Goal: Transaction & Acquisition: Purchase product/service

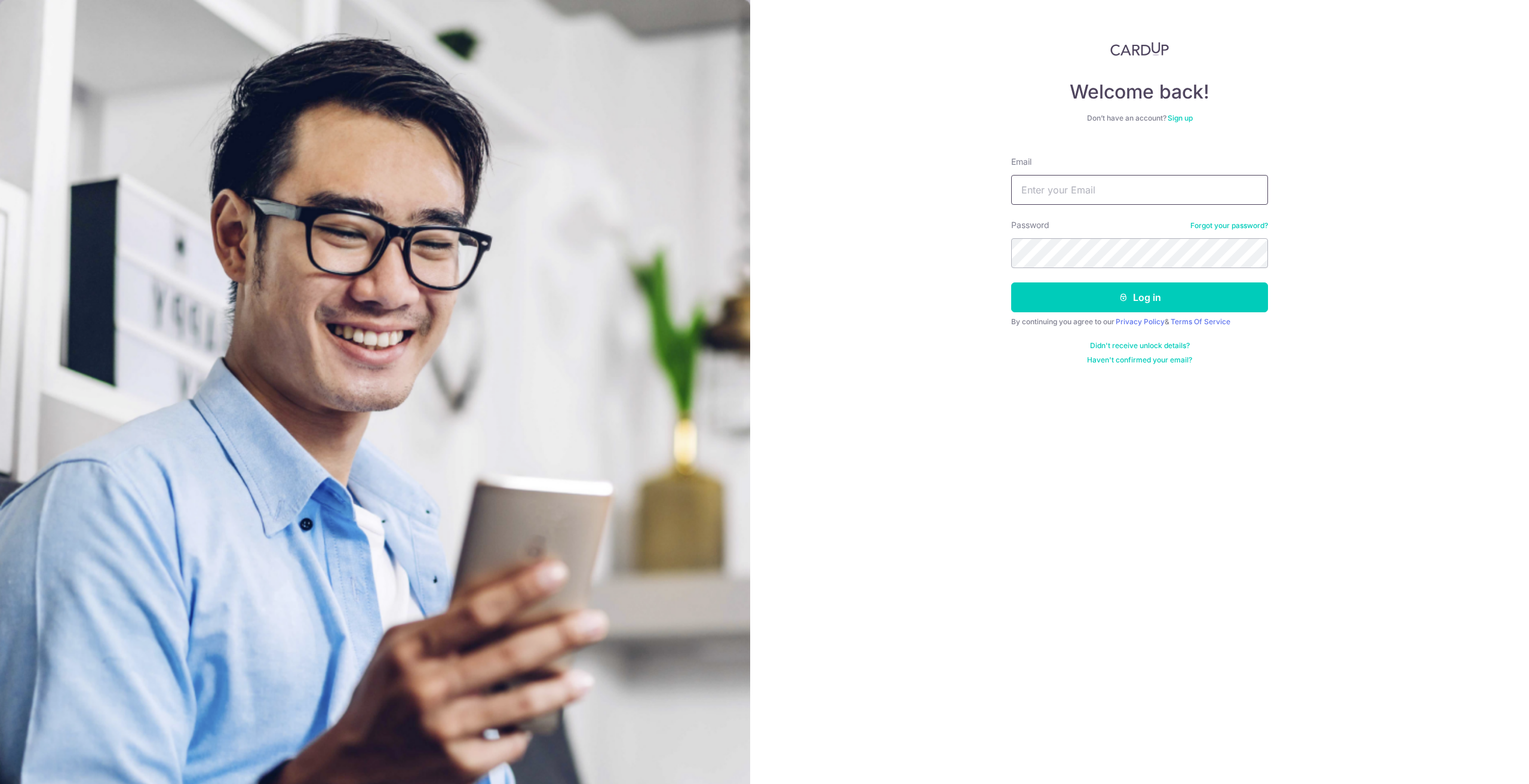
click at [1072, 190] on input "Email" at bounding box center [1139, 190] width 257 height 30
type input "palohng@gmail.com"
click at [1178, 299] on button "Log in" at bounding box center [1139, 297] width 257 height 30
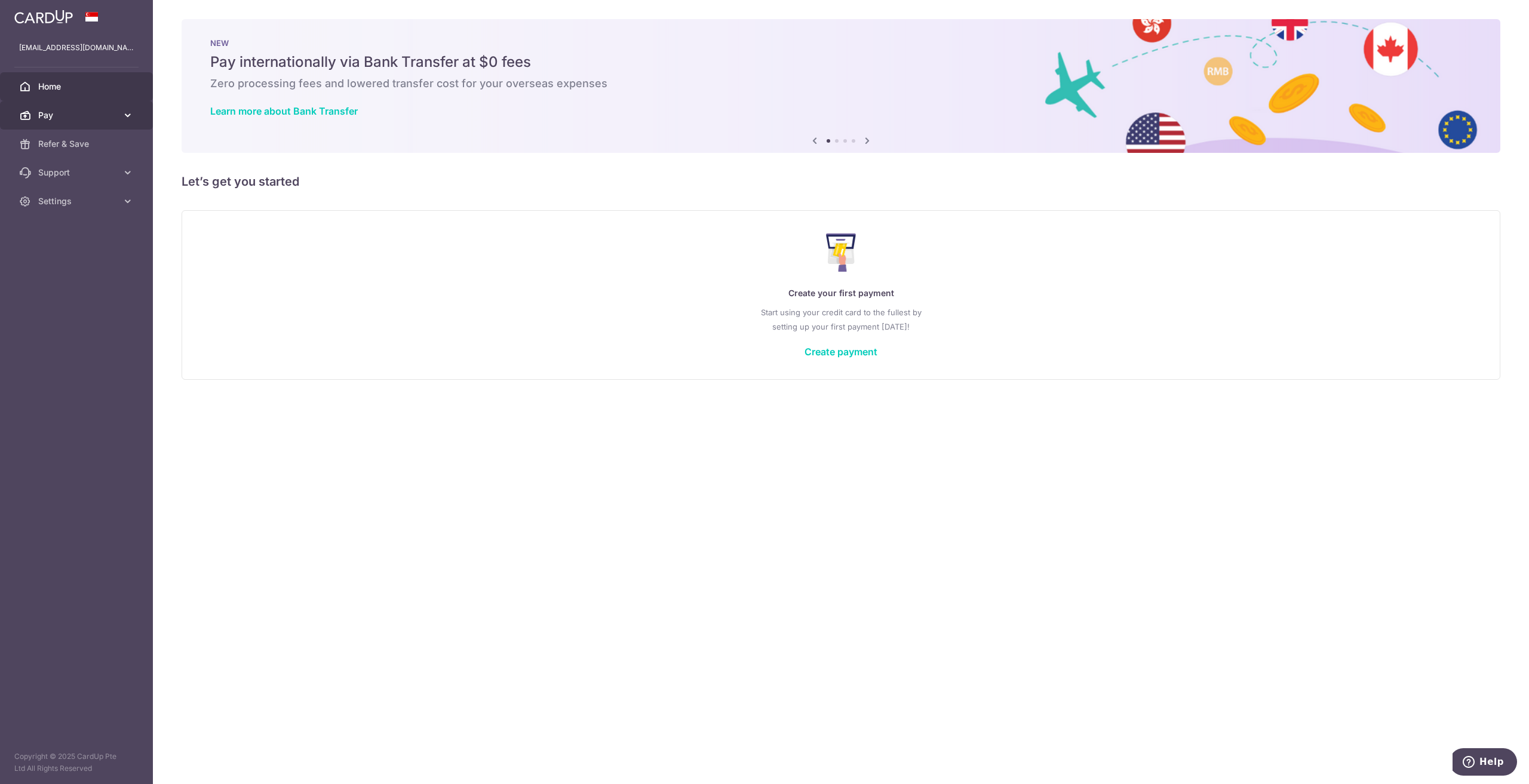
click at [126, 114] on icon at bounding box center [127, 115] width 12 height 12
click at [822, 349] on link "Create payment" at bounding box center [841, 351] width 73 height 12
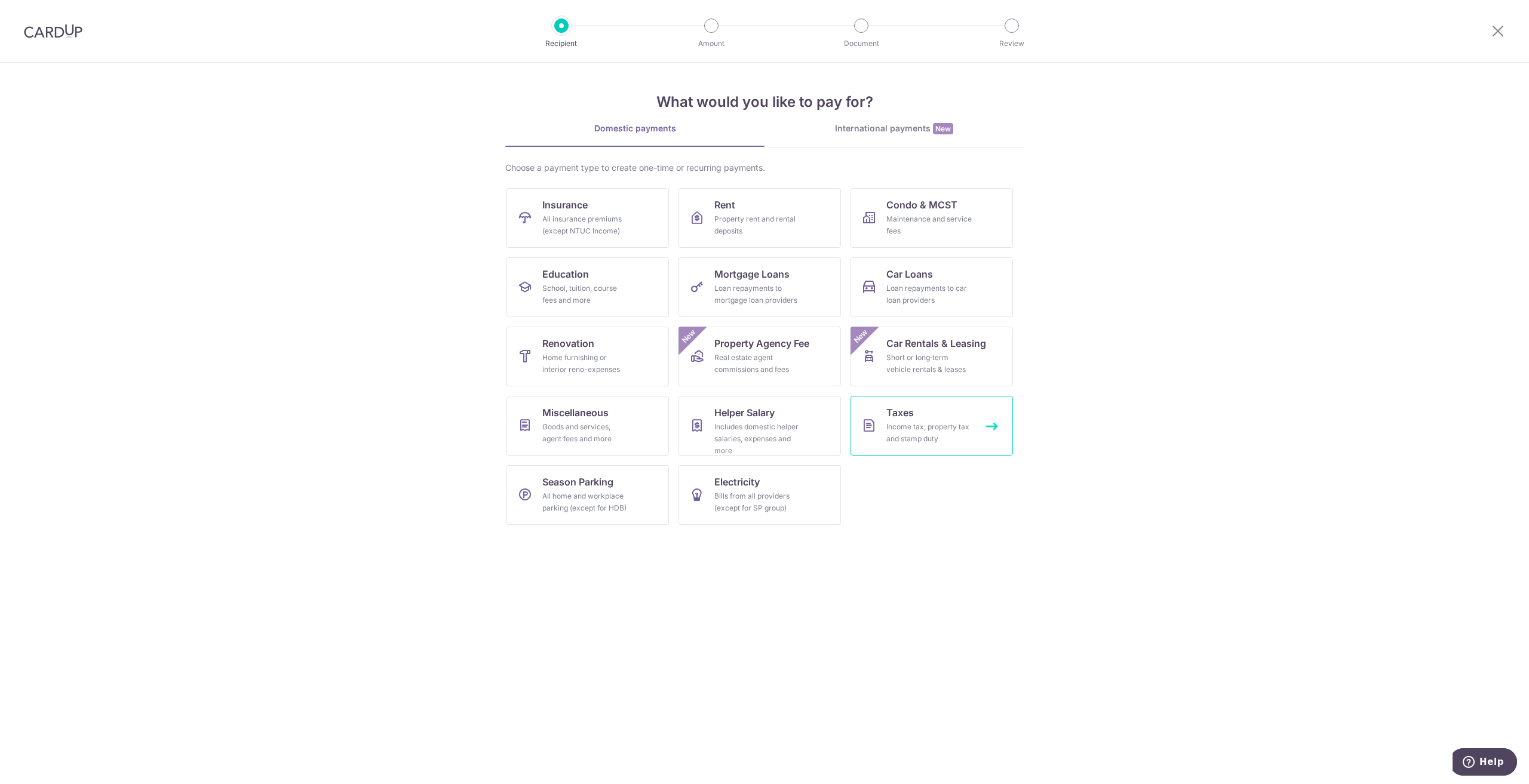
click at [902, 425] on div "Income tax, property tax and stamp duty" at bounding box center [930, 433] width 86 height 24
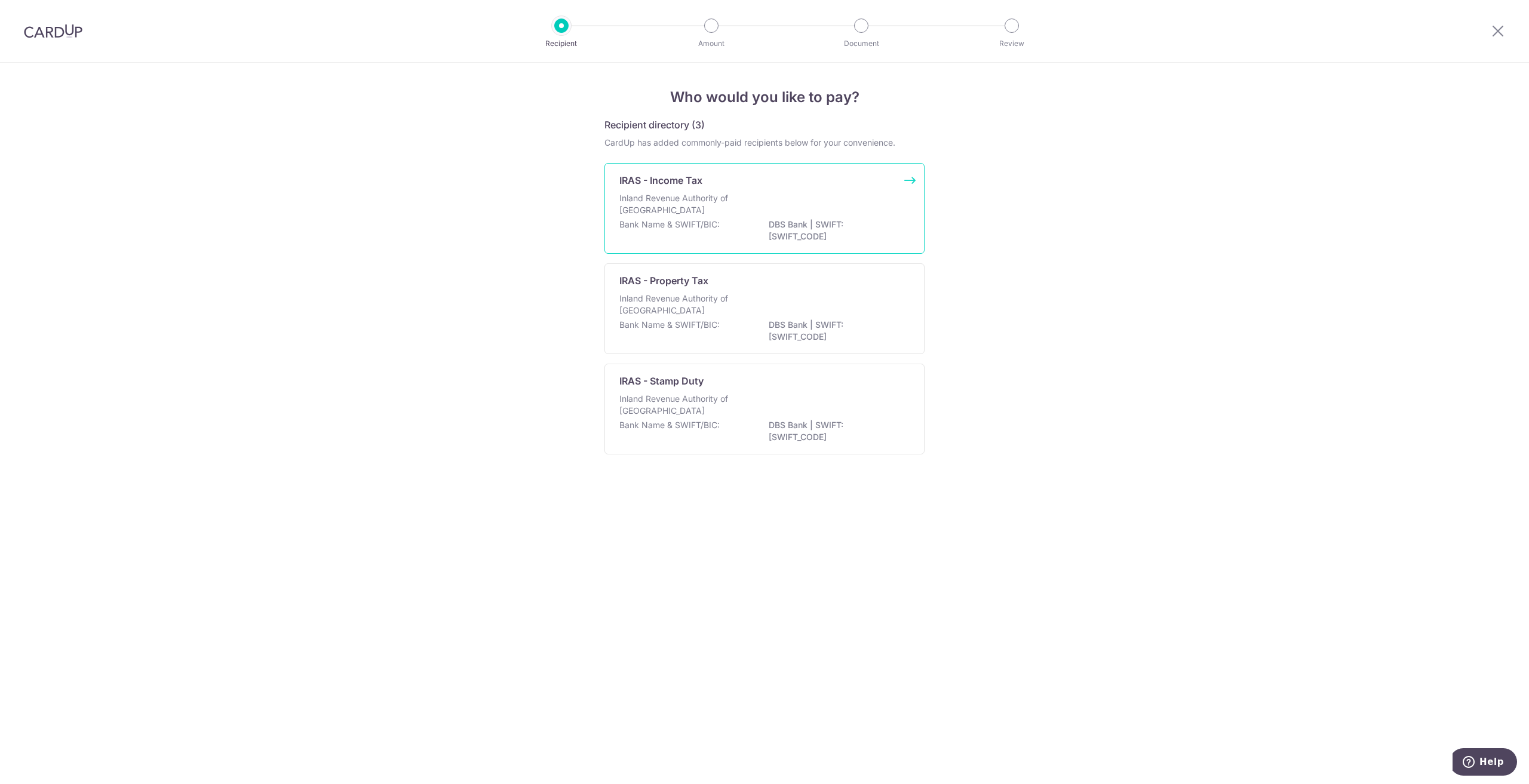
click at [760, 201] on div "Inland Revenue Authority of Singapore" at bounding box center [764, 205] width 290 height 26
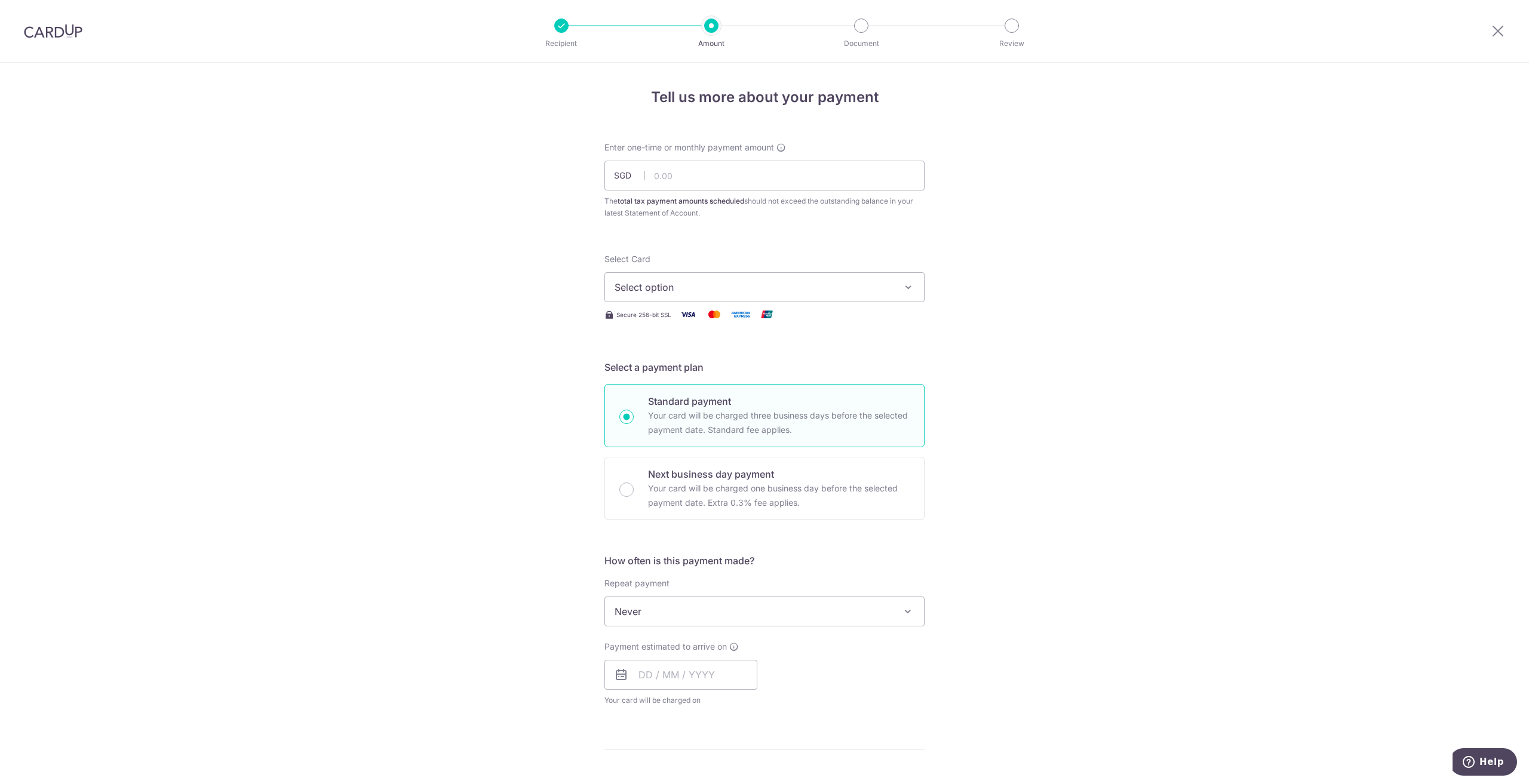
click at [675, 297] on button "Select option" at bounding box center [764, 288] width 320 height 30
click at [672, 377] on span "**** 7082" at bounding box center [666, 372] width 45 height 14
click at [641, 670] on input "text" at bounding box center [681, 675] width 153 height 30
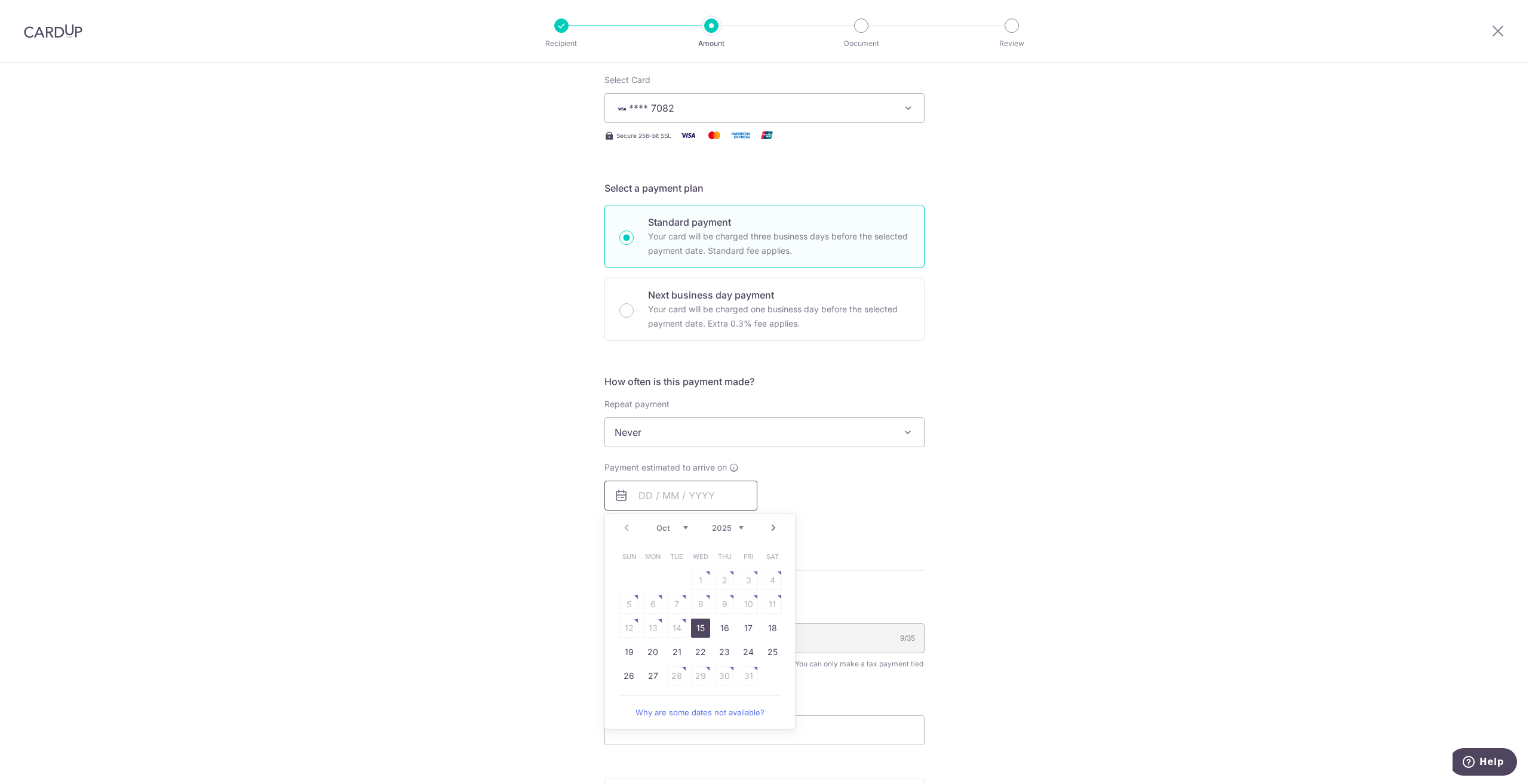
scroll to position [60, 0]
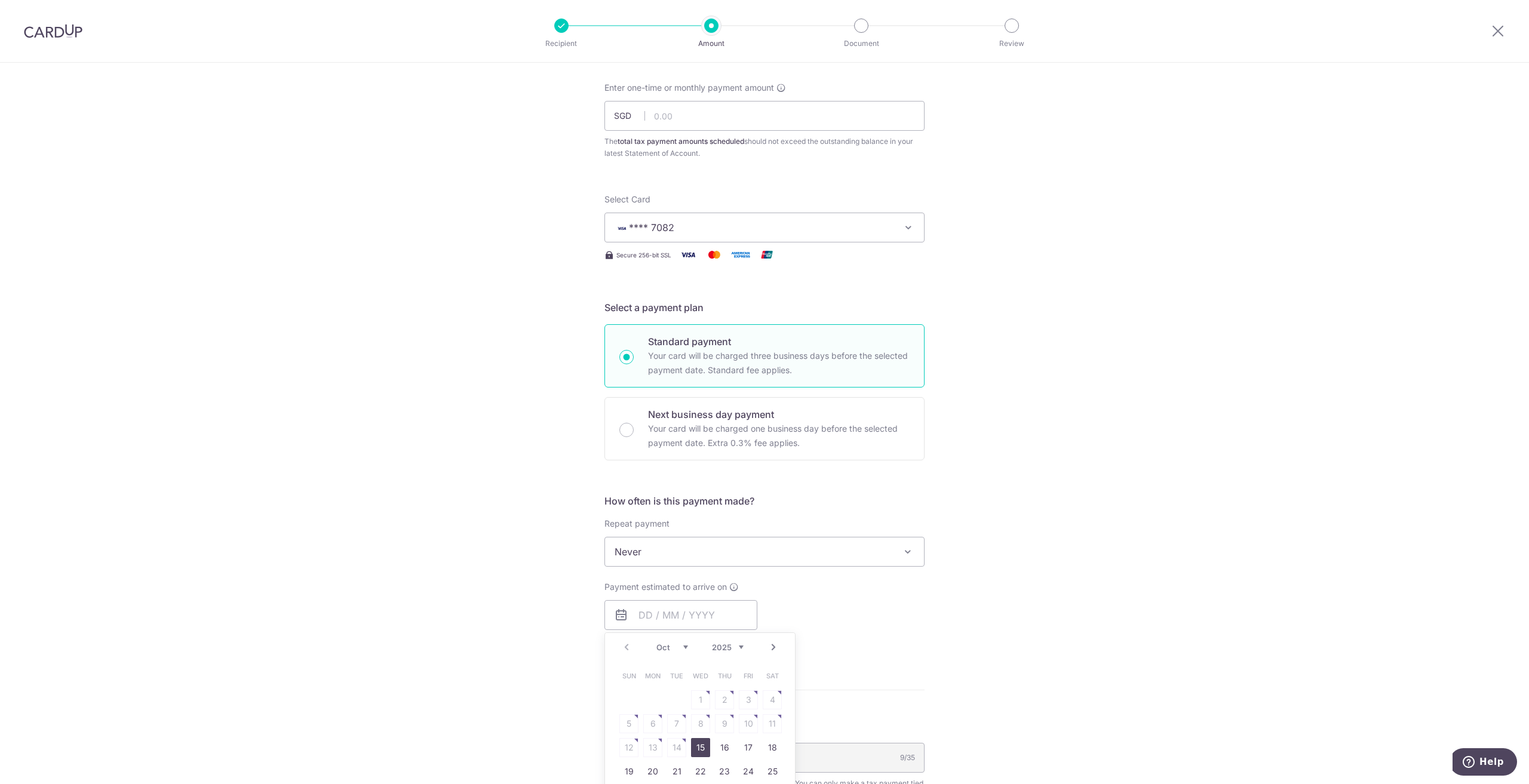
click at [697, 753] on link "15" at bounding box center [701, 748] width 19 height 19
type input "15/10/2025"
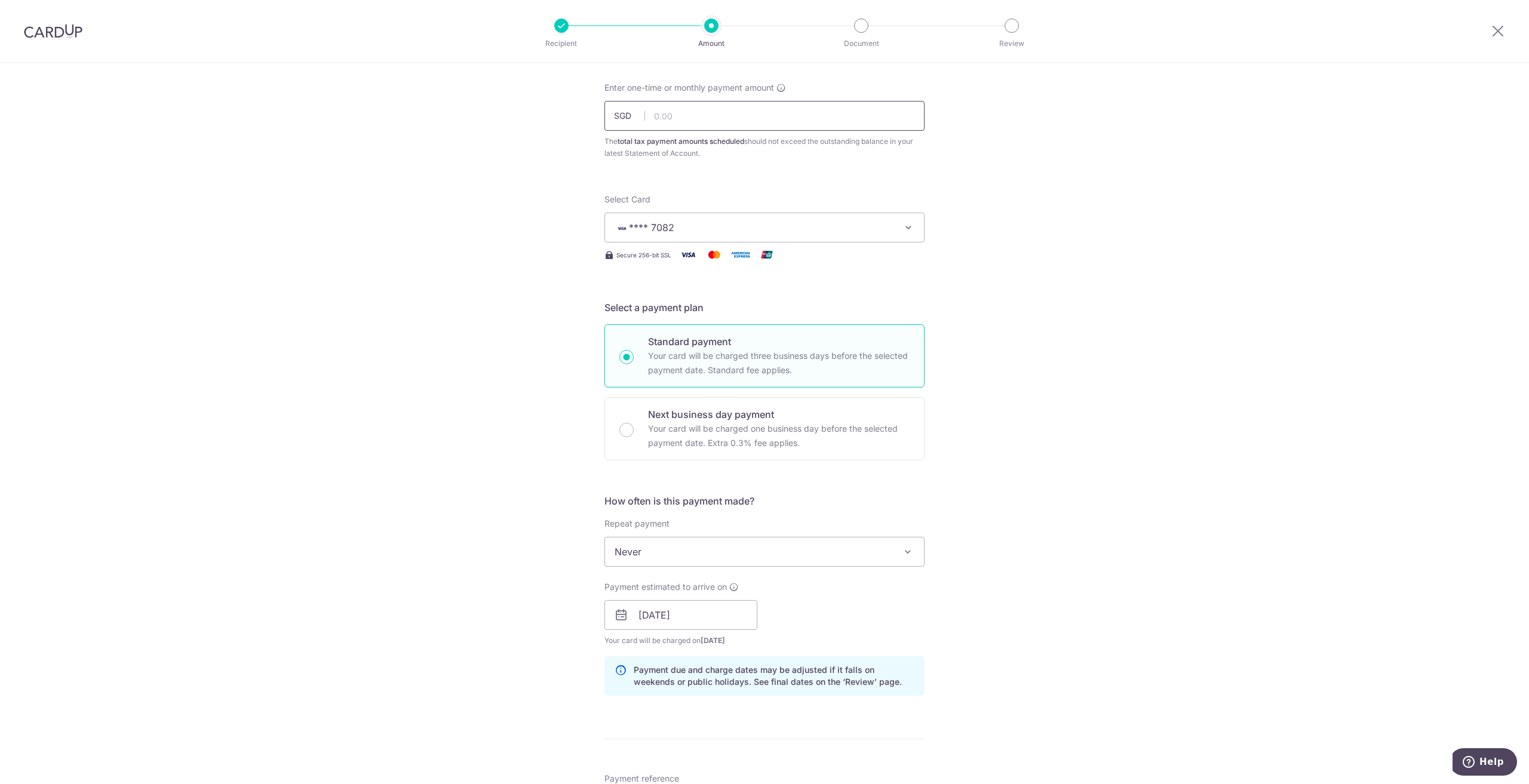
click at [662, 121] on input "text" at bounding box center [764, 116] width 320 height 30
click at [496, 438] on div "Tell us more about your payment Enter one-time or monthly payment amount SGD 10…" at bounding box center [764, 581] width 1529 height 1158
type input "10,750.00"
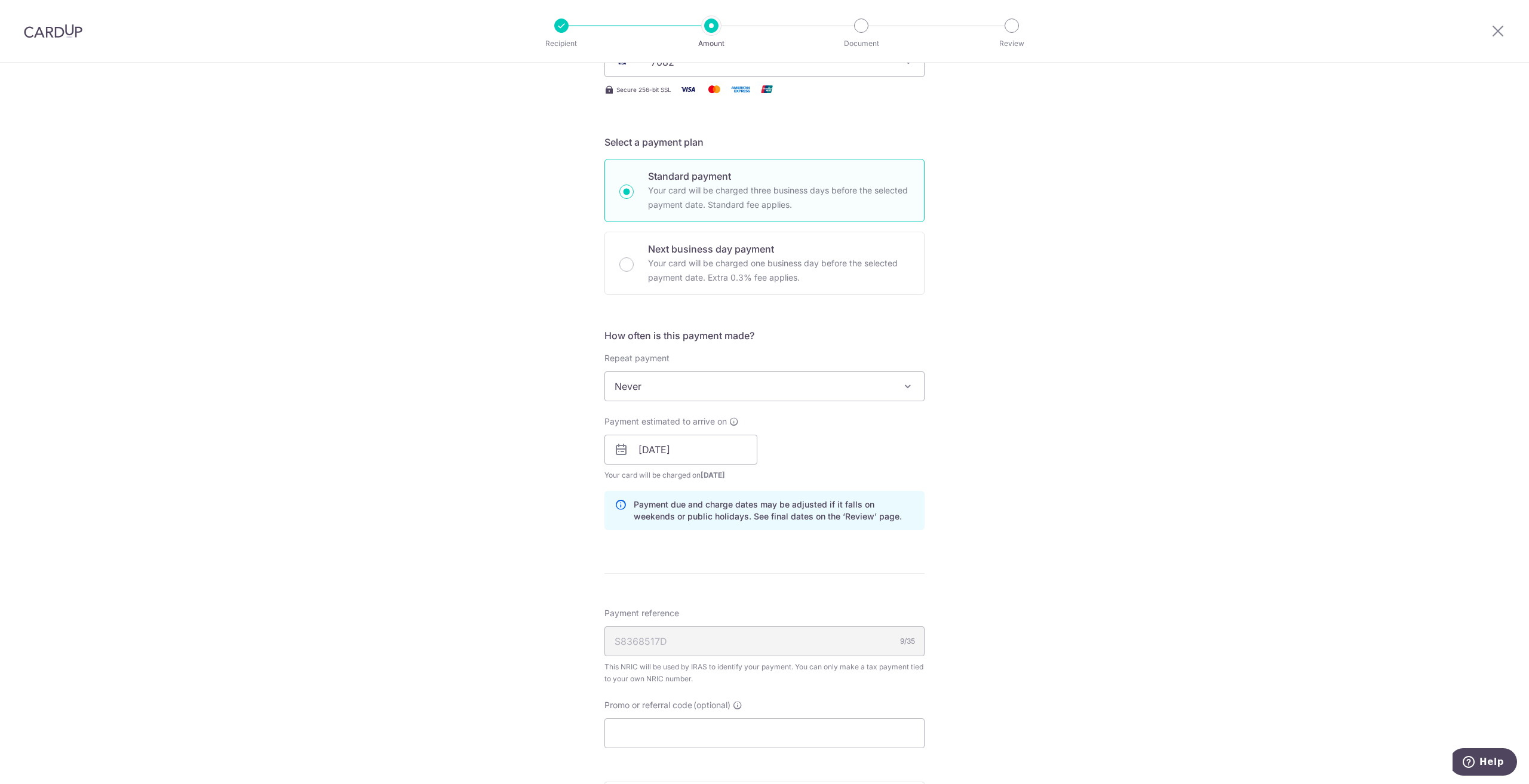
scroll to position [436, 0]
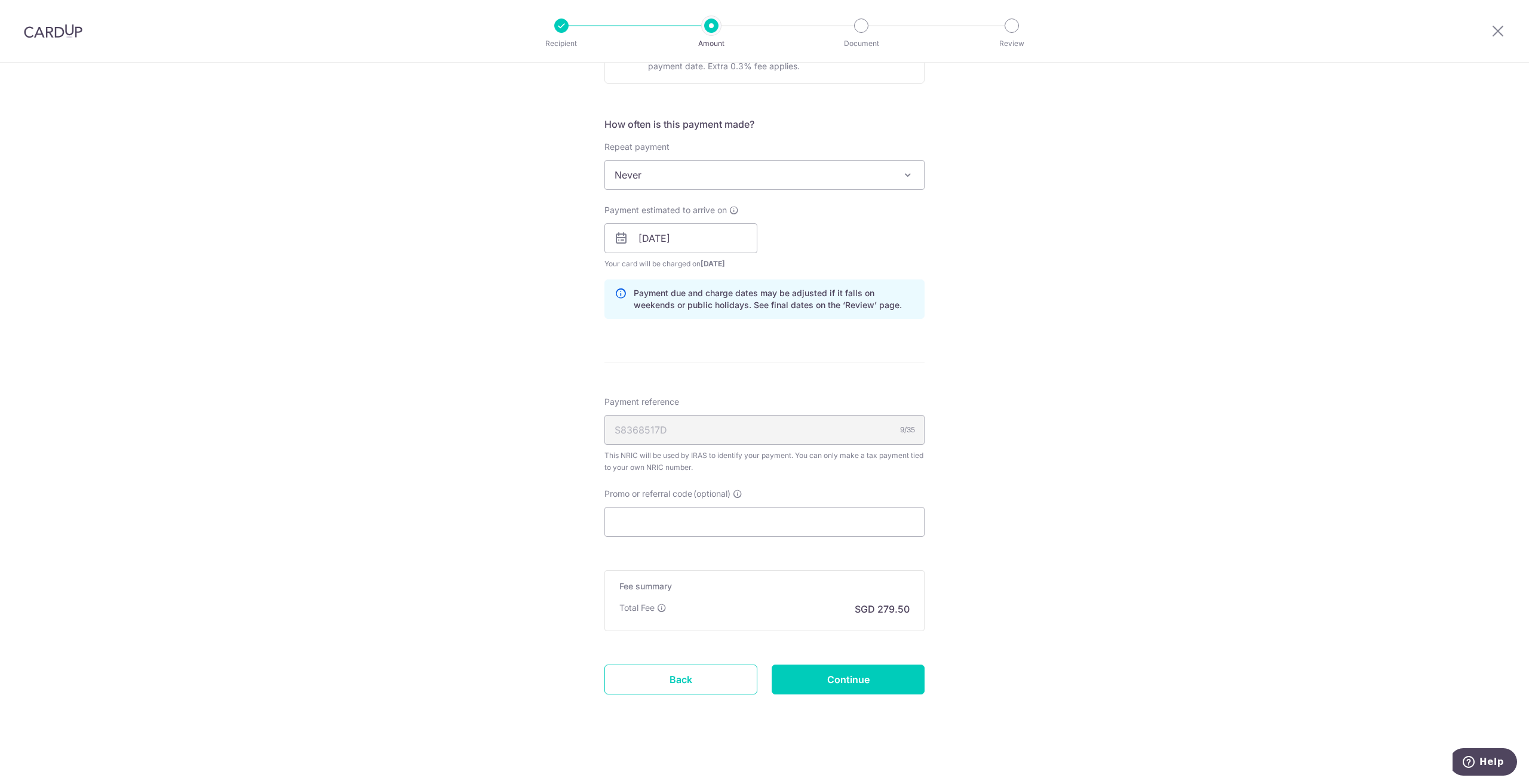
click at [1099, 492] on div "Tell us more about your payment Enter one-time or monthly payment amount SGD 10…" at bounding box center [764, 205] width 1529 height 1158
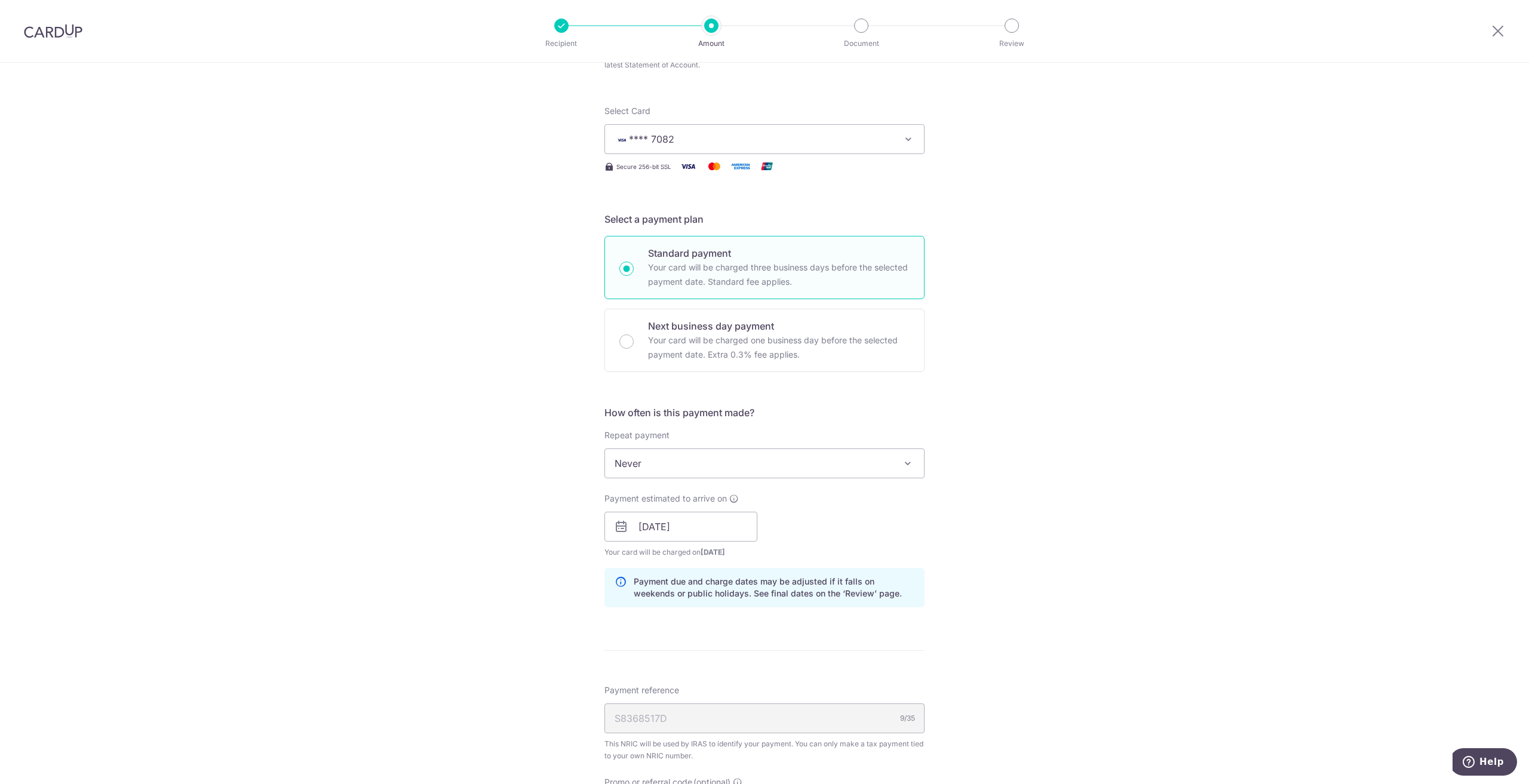
scroll to position [0, 0]
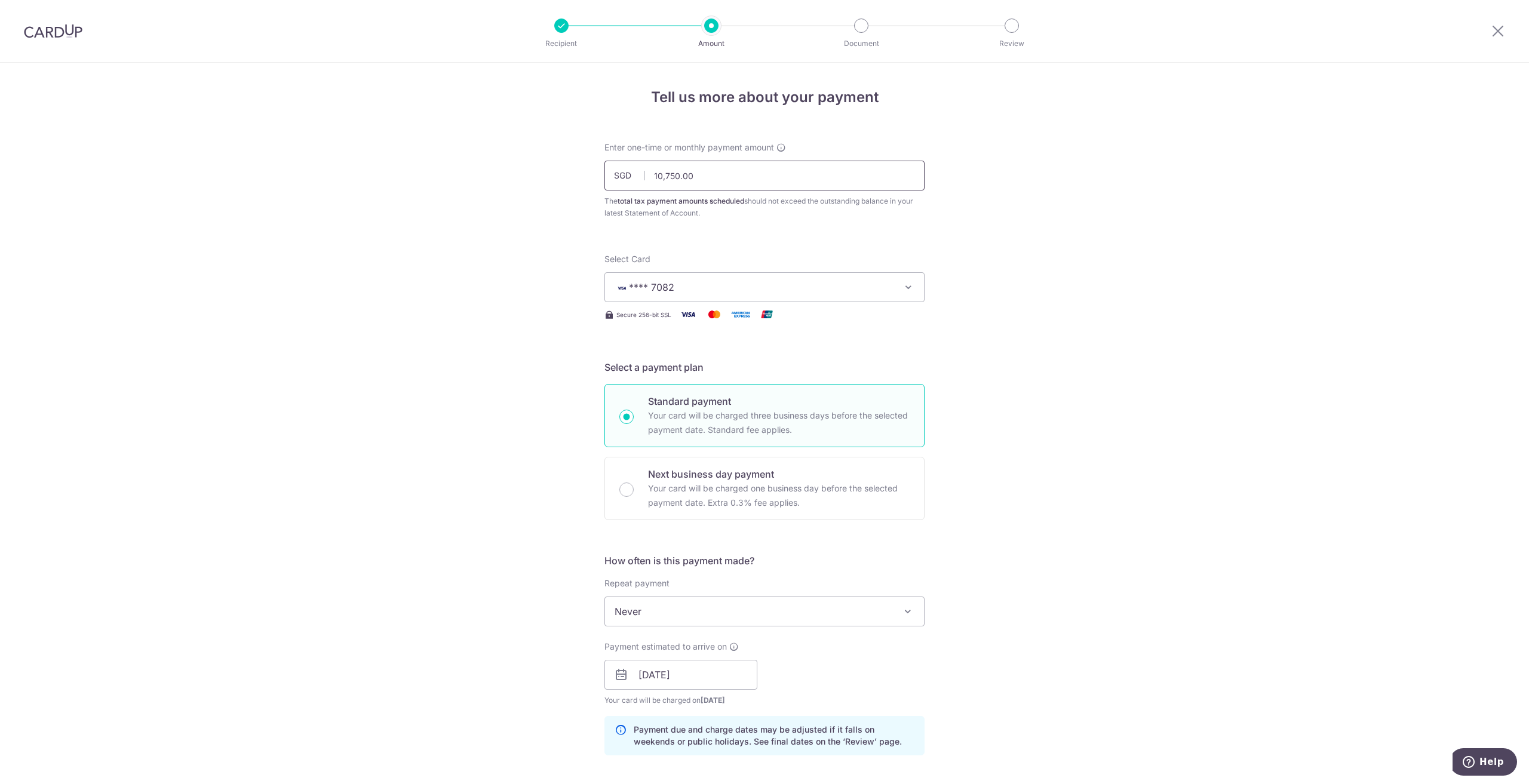
drag, startPoint x: 697, startPoint y: 179, endPoint x: 571, endPoint y: 187, distance: 126.3
click at [571, 187] on div "Tell us more about your payment Enter one-time or monthly payment amount SGD 10…" at bounding box center [764, 642] width 1529 height 1158
click at [554, 184] on div "Tell us more about your payment Enter one-time or monthly payment amount SGD 10…" at bounding box center [764, 642] width 1529 height 1158
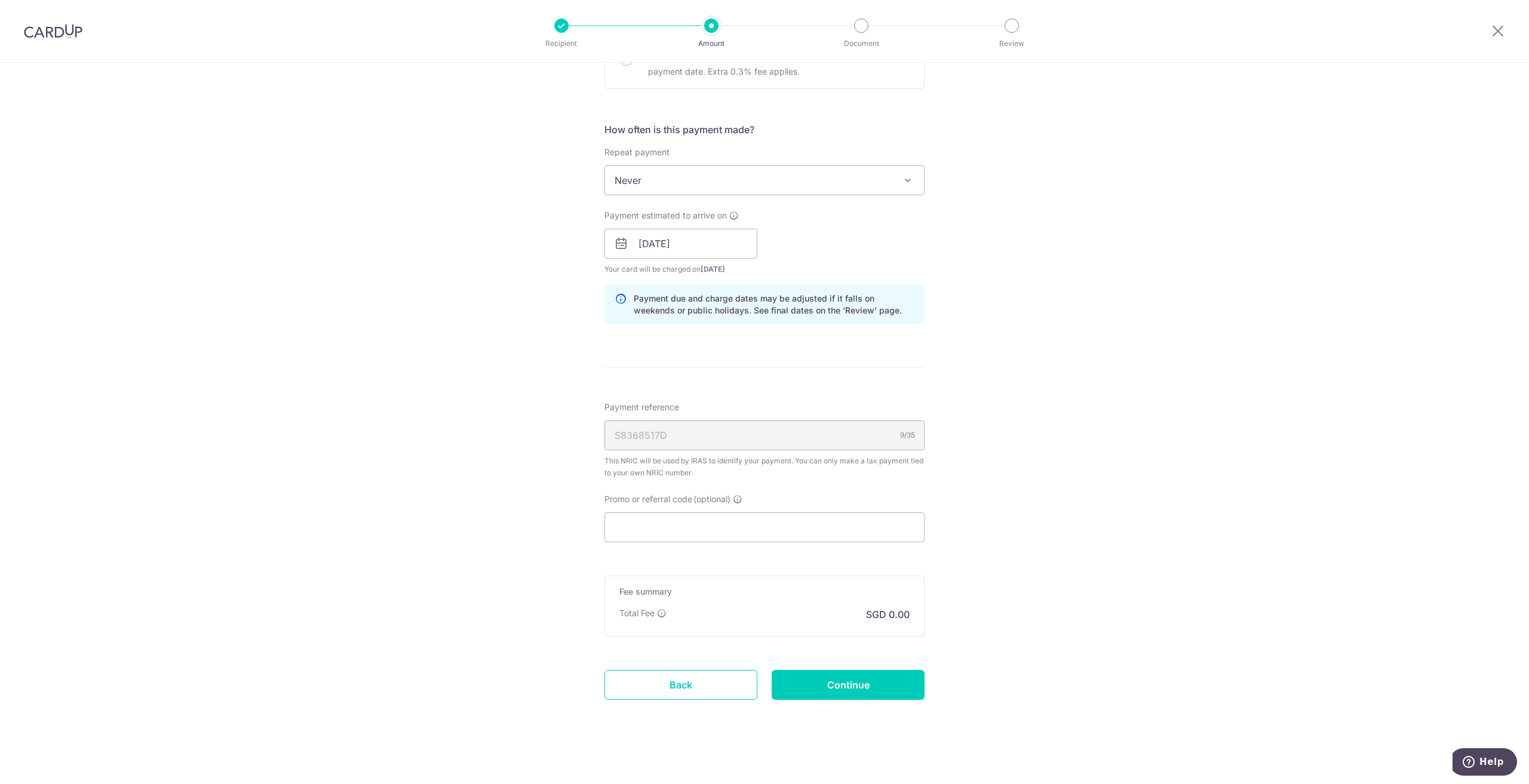
scroll to position [436, 0]
click at [689, 511] on input "Promo or referral code (optional)" at bounding box center [764, 522] width 320 height 30
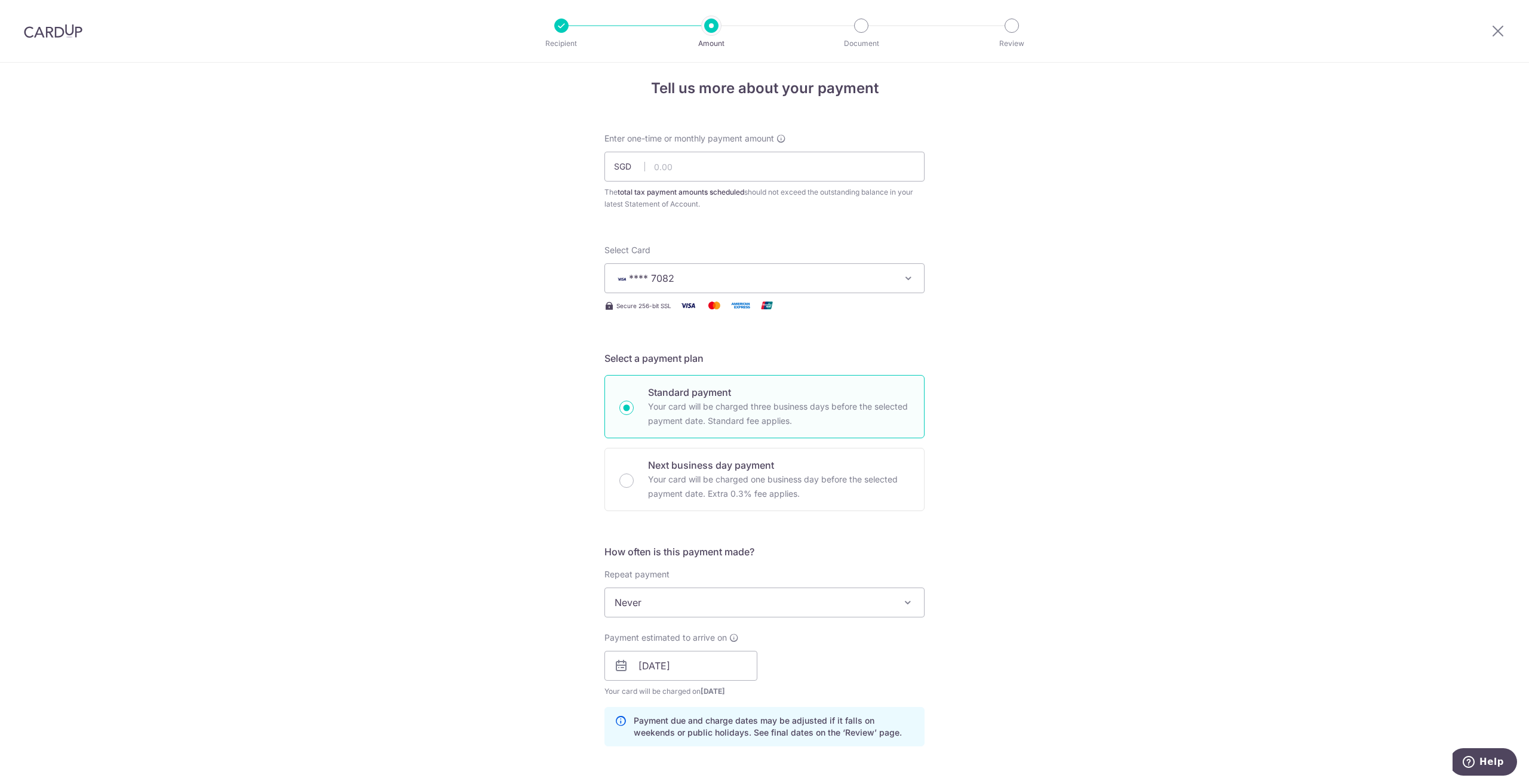
scroll to position [0, 0]
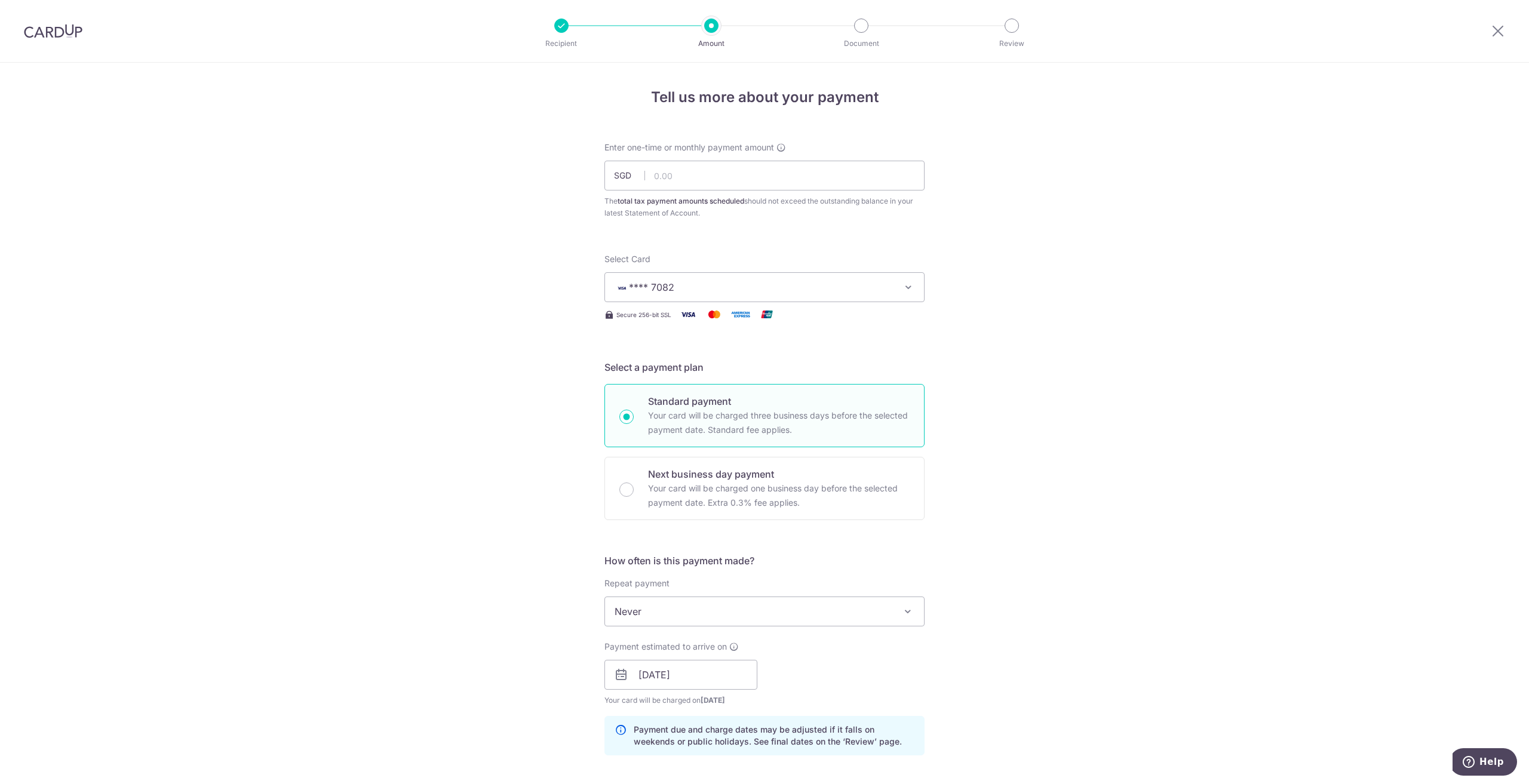
click at [903, 283] on icon "button" at bounding box center [908, 287] width 12 height 12
click at [664, 320] on span "Add credit card" at bounding box center [775, 320] width 278 height 12
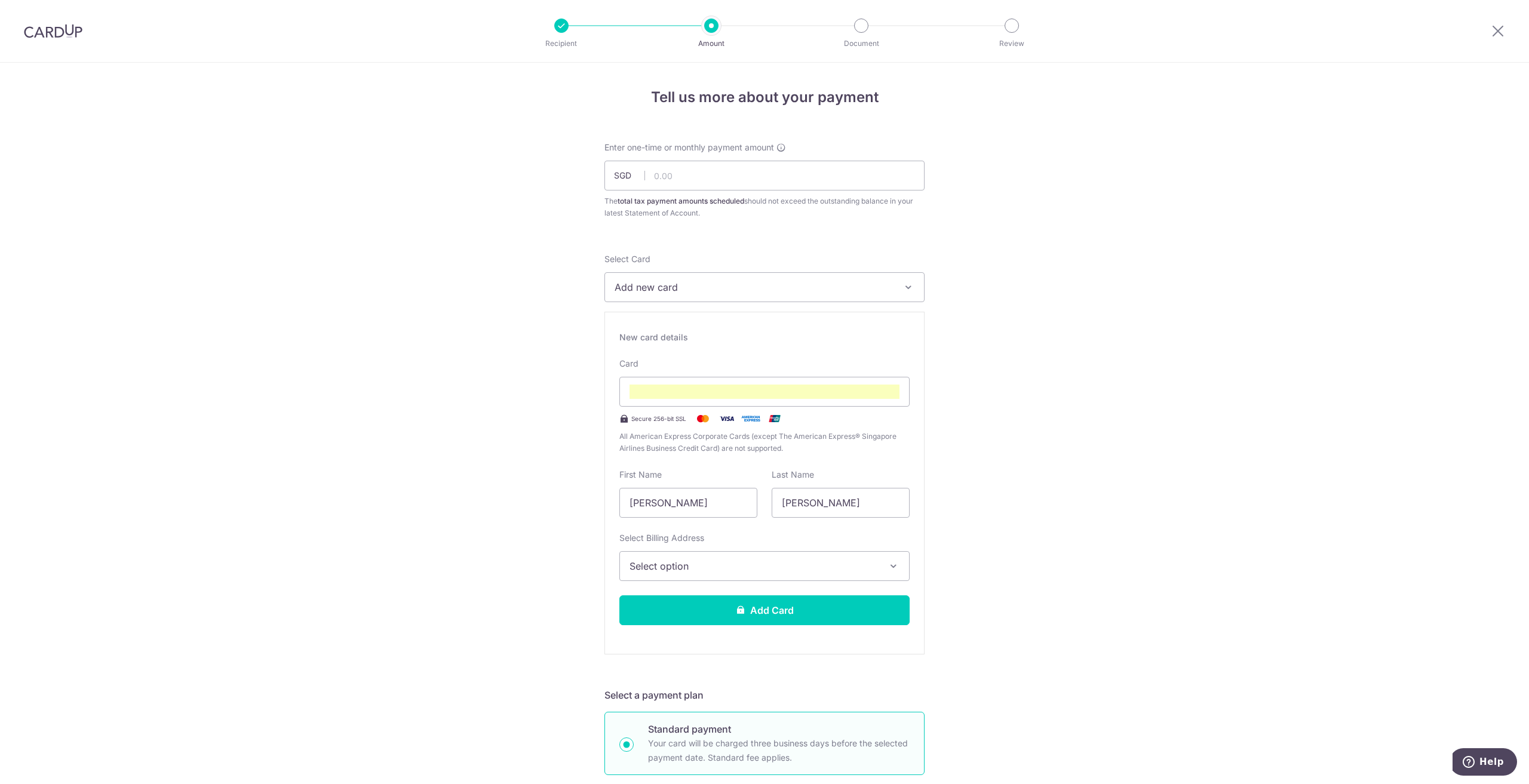
click at [735, 569] on span "Select option" at bounding box center [754, 566] width 249 height 14
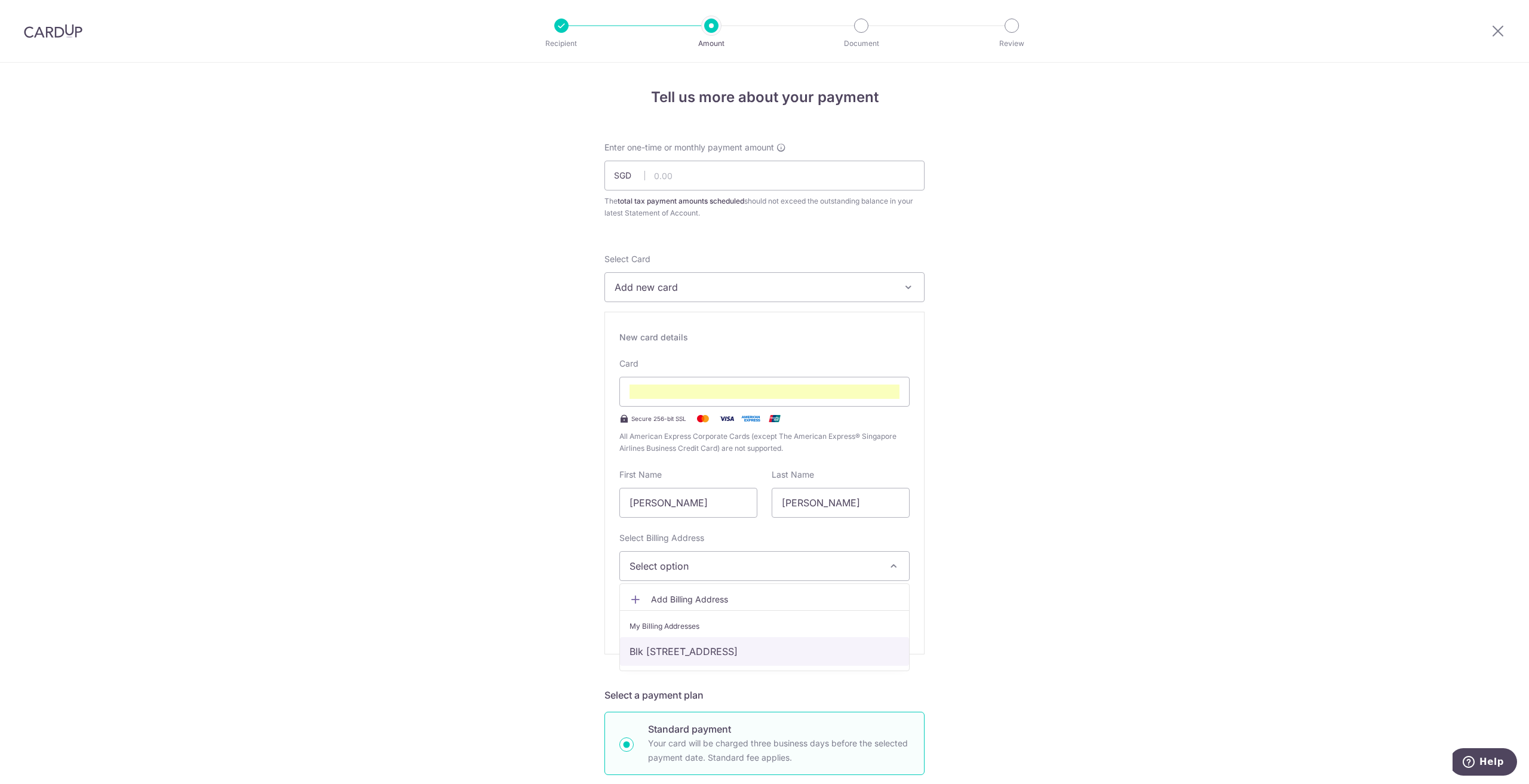
click at [698, 646] on link "Blk 325b Sumang Walk #03-969, Singapore, Singapore-822325" at bounding box center [764, 651] width 289 height 29
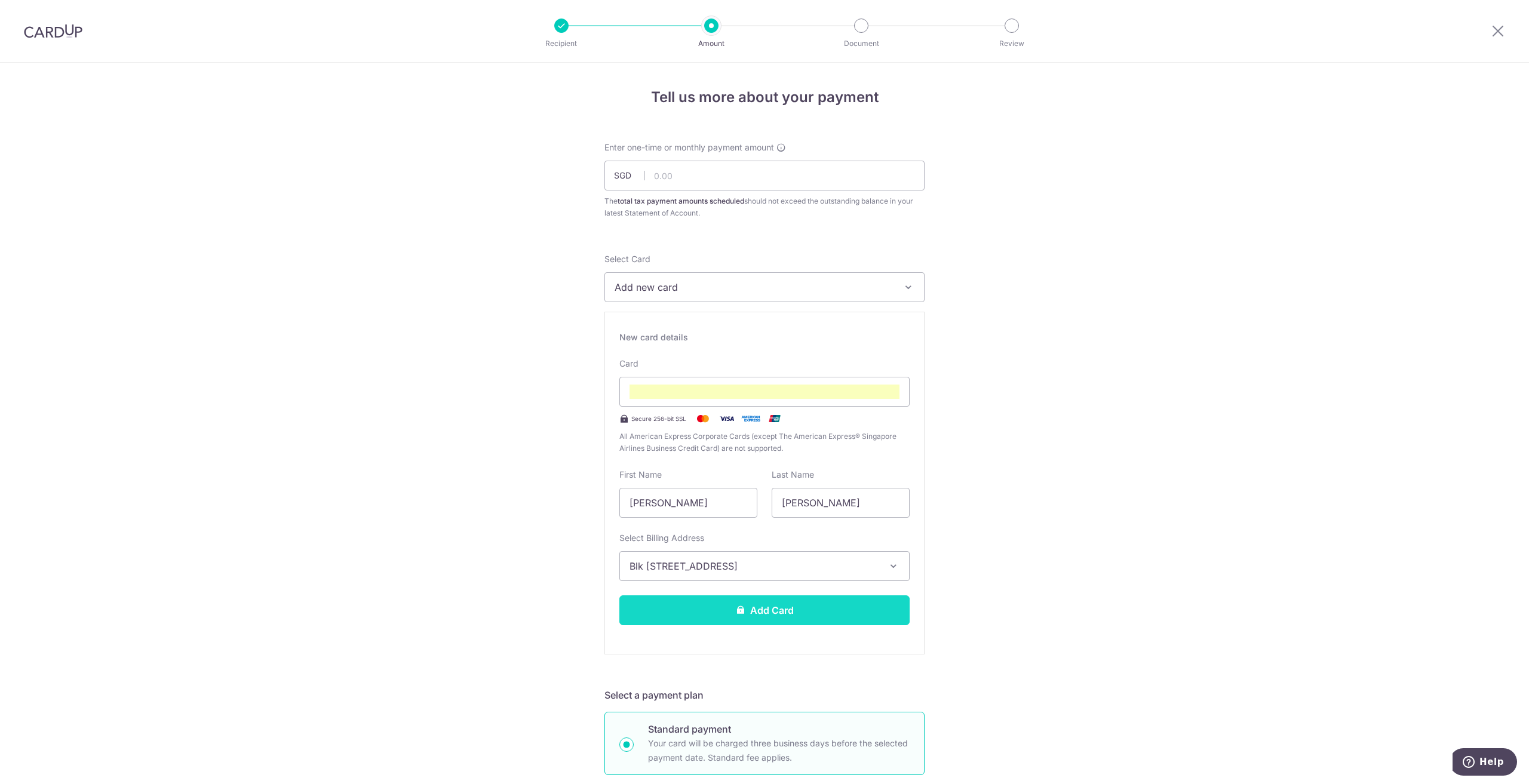
click at [756, 609] on button "Add Card" at bounding box center [764, 610] width 290 height 30
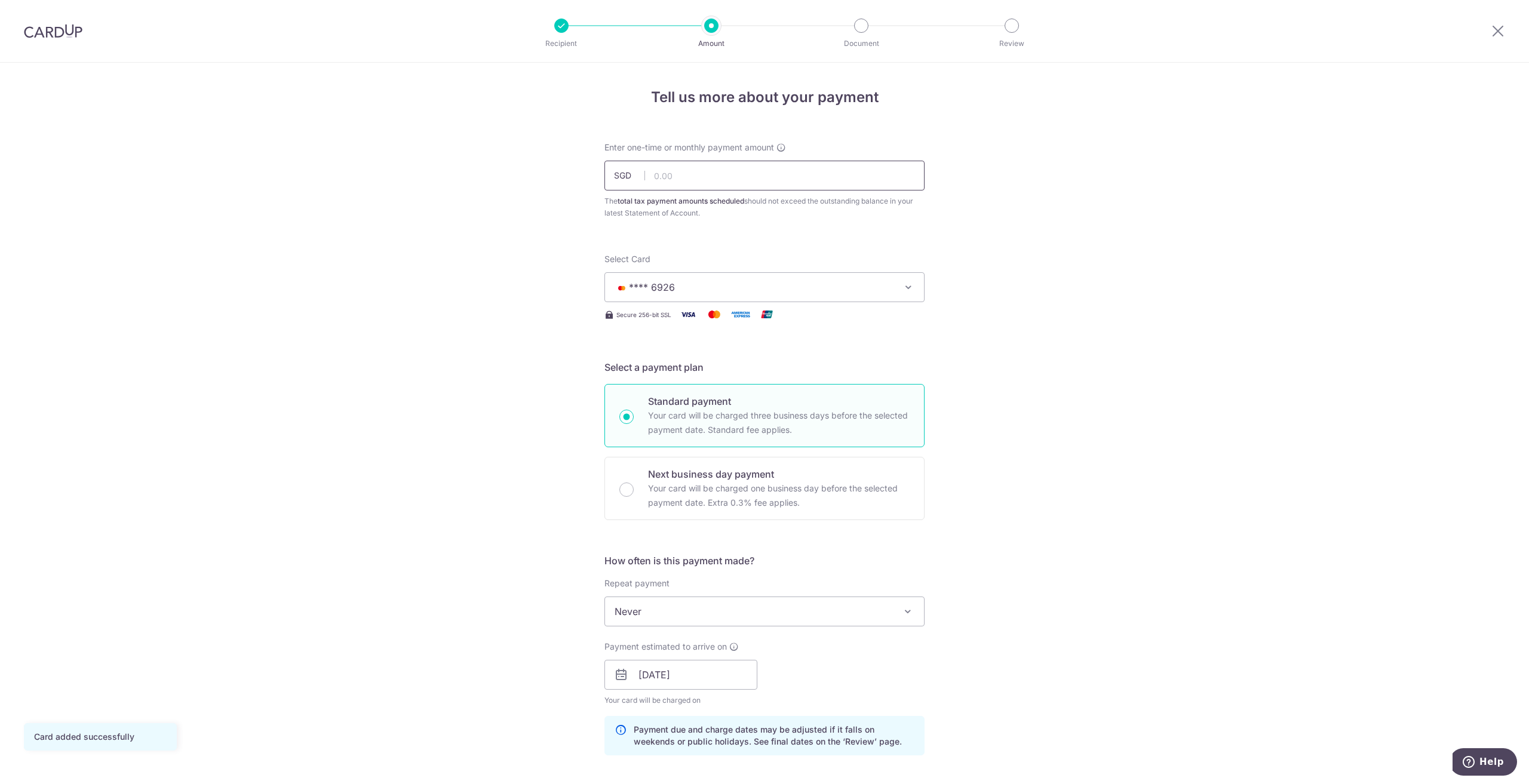
click at [690, 177] on input "text" at bounding box center [764, 176] width 320 height 30
click at [465, 410] on div "Tell us more about your payment Enter one-time or monthly payment amount SGD 10…" at bounding box center [764, 642] width 1529 height 1158
type input "10,750.00"
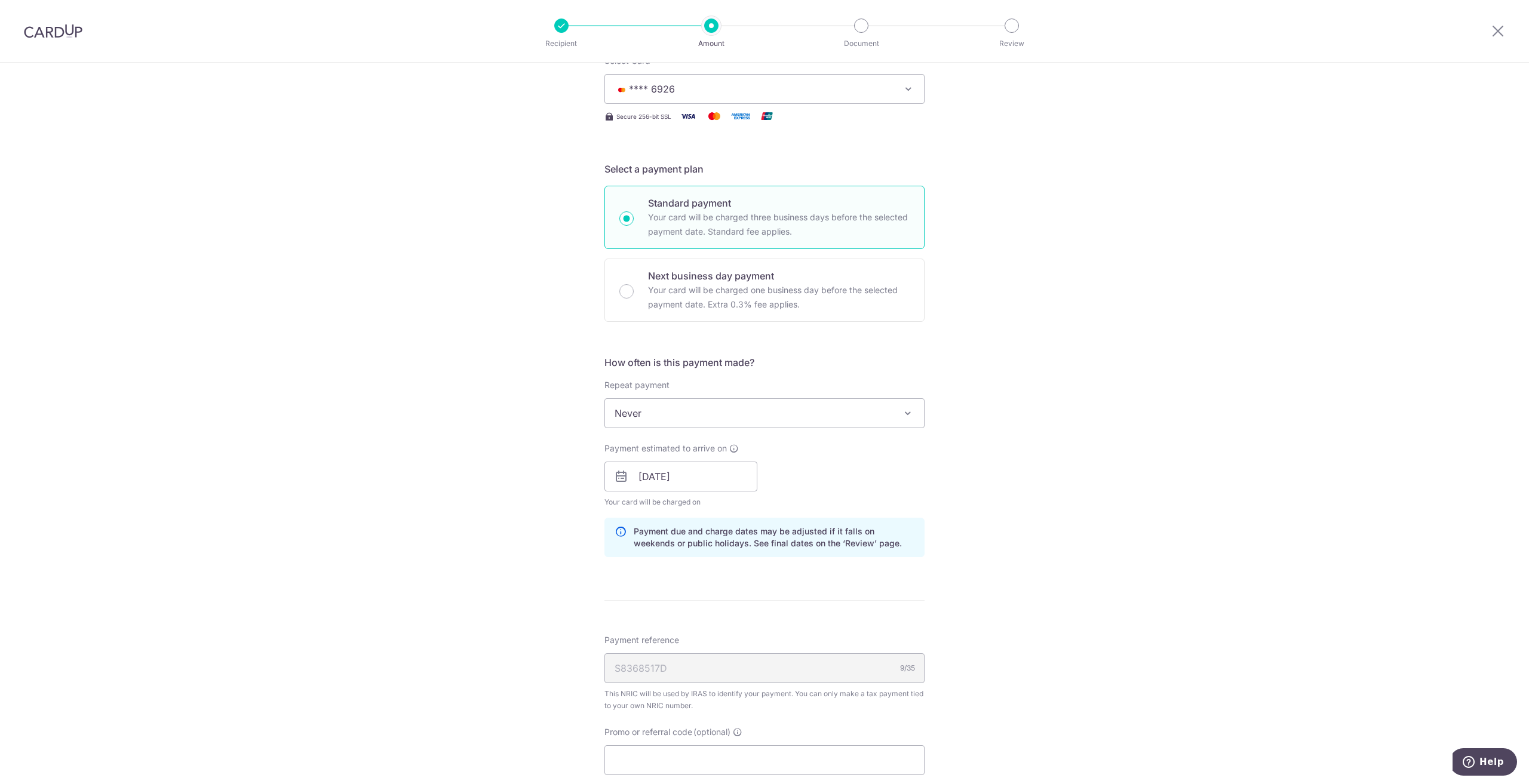
scroll to position [299, 0]
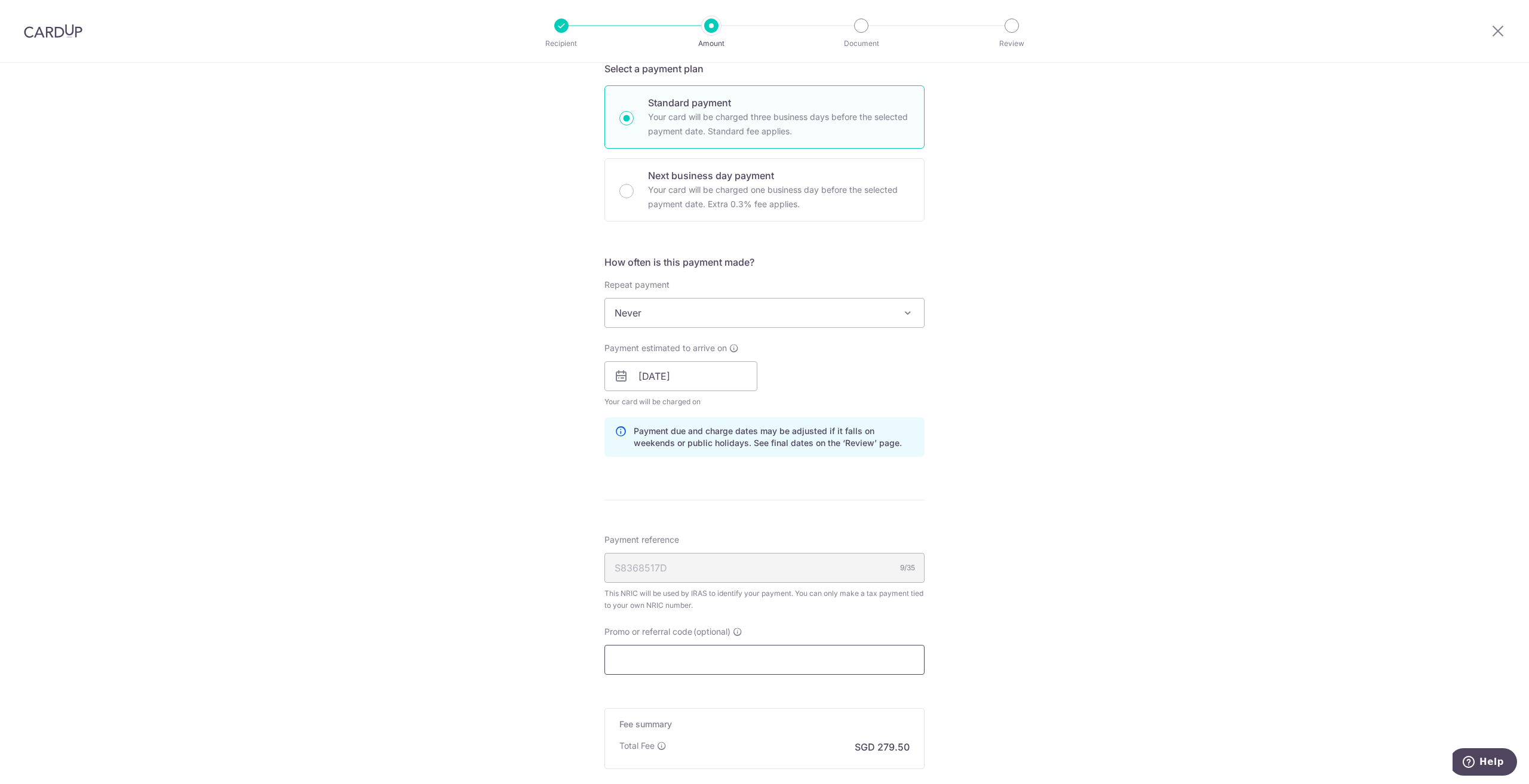
click at [651, 651] on input "Promo or referral code (optional)" at bounding box center [764, 660] width 320 height 30
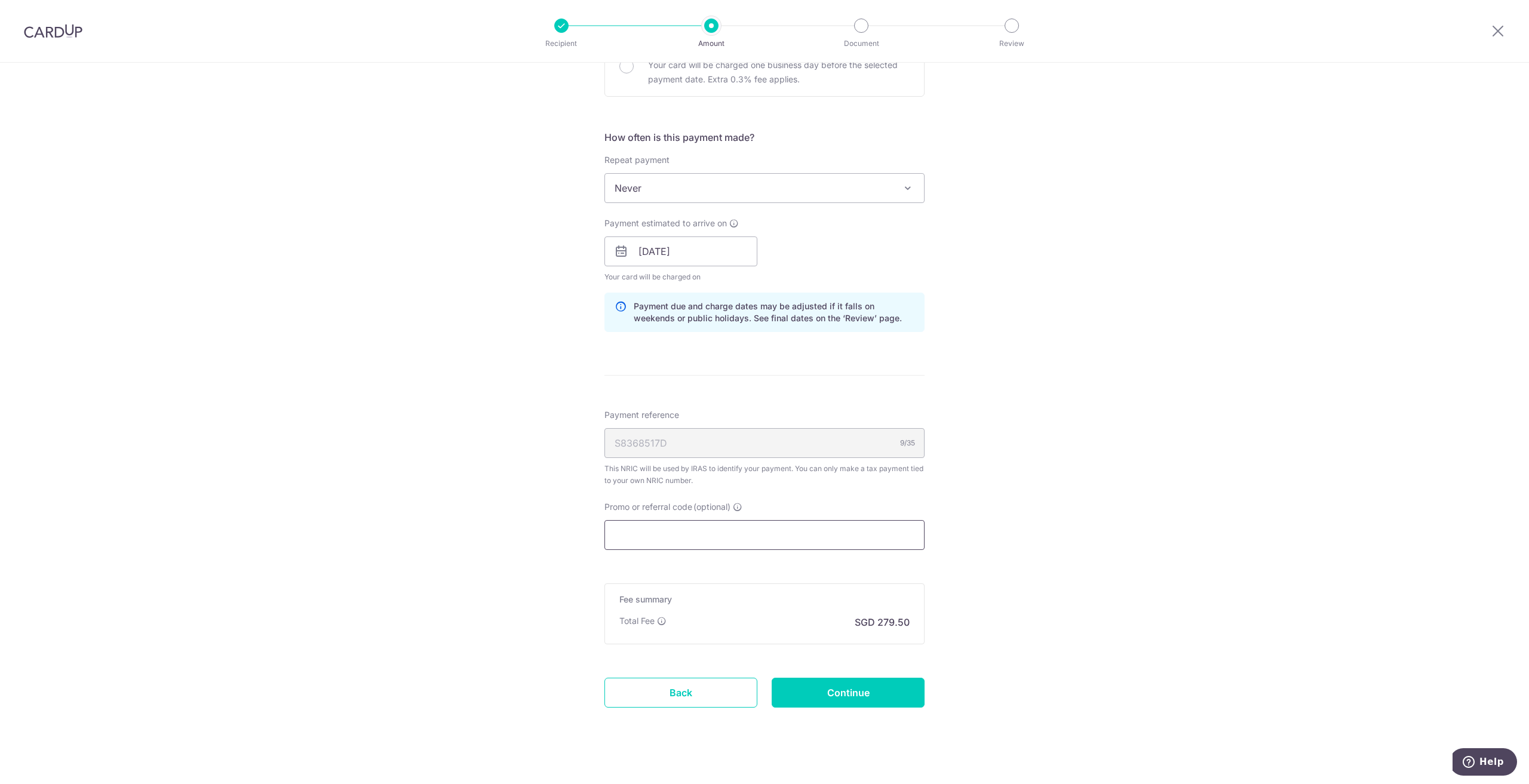
scroll to position [436, 0]
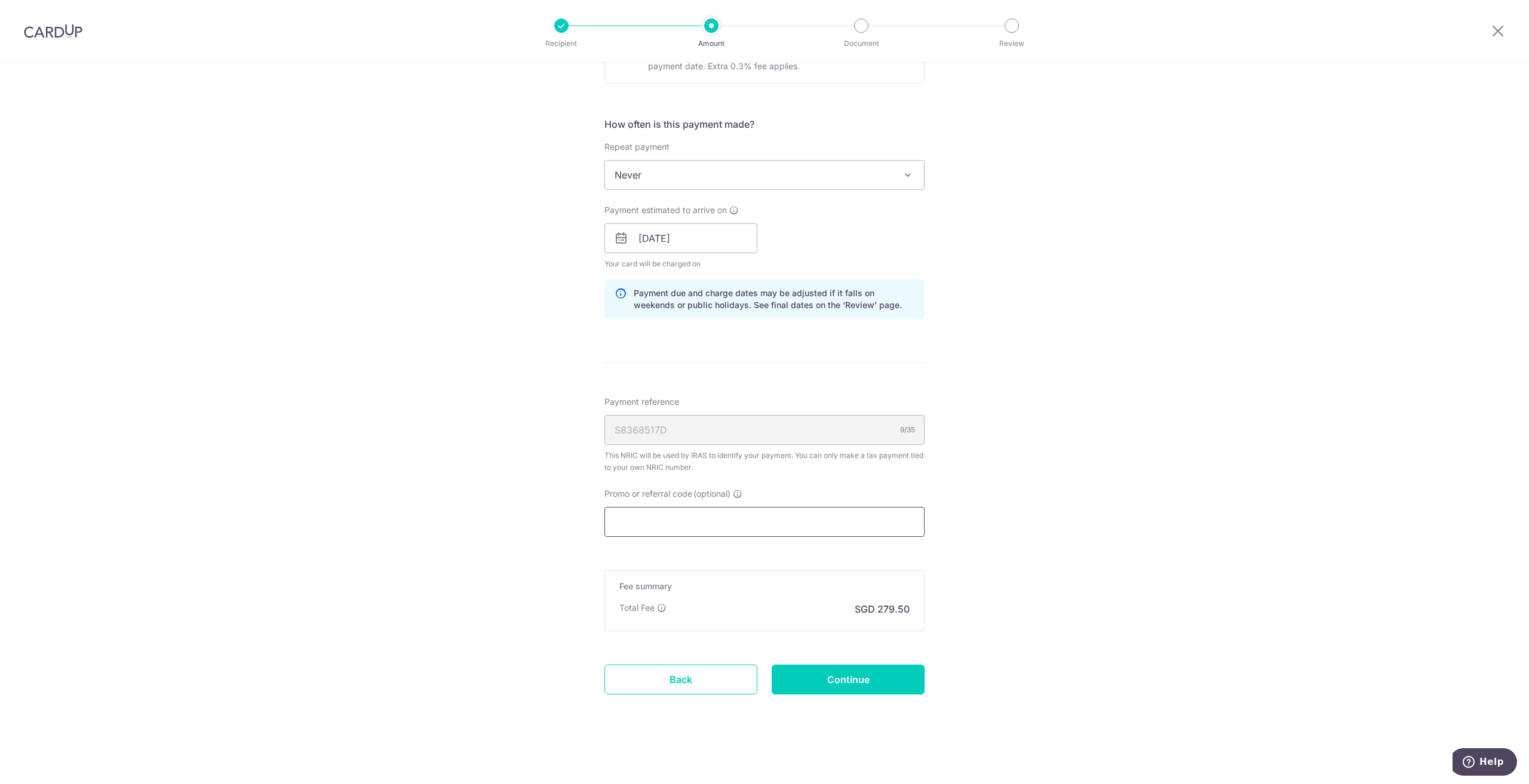
paste input "OCBC90N155"
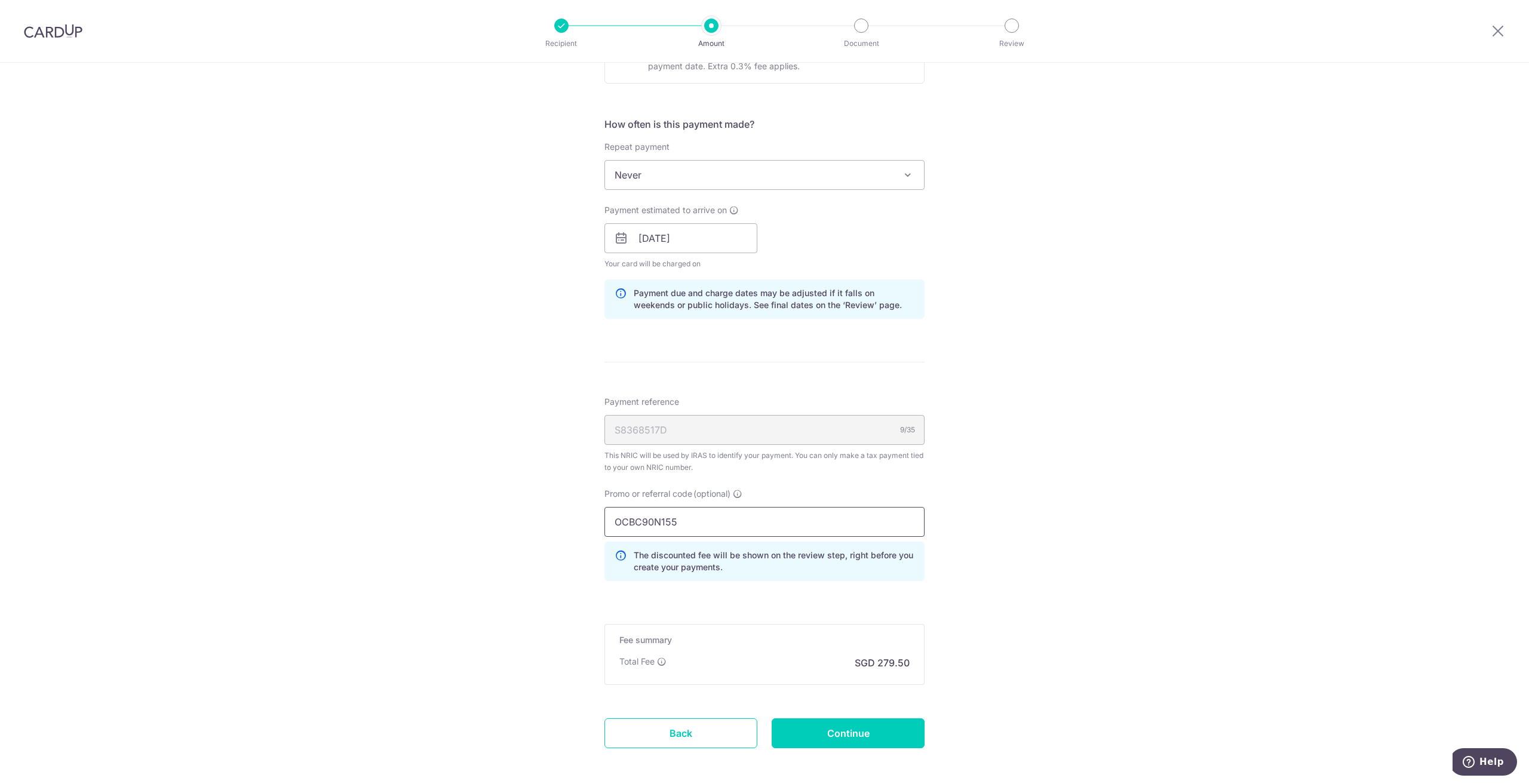
type input "OCBC90N155"
click at [522, 590] on div "Tell us more about your payment Enter one-time or monthly payment amount SGD 10…" at bounding box center [764, 231] width 1529 height 1211
click at [846, 732] on input "Continue" at bounding box center [848, 733] width 153 height 30
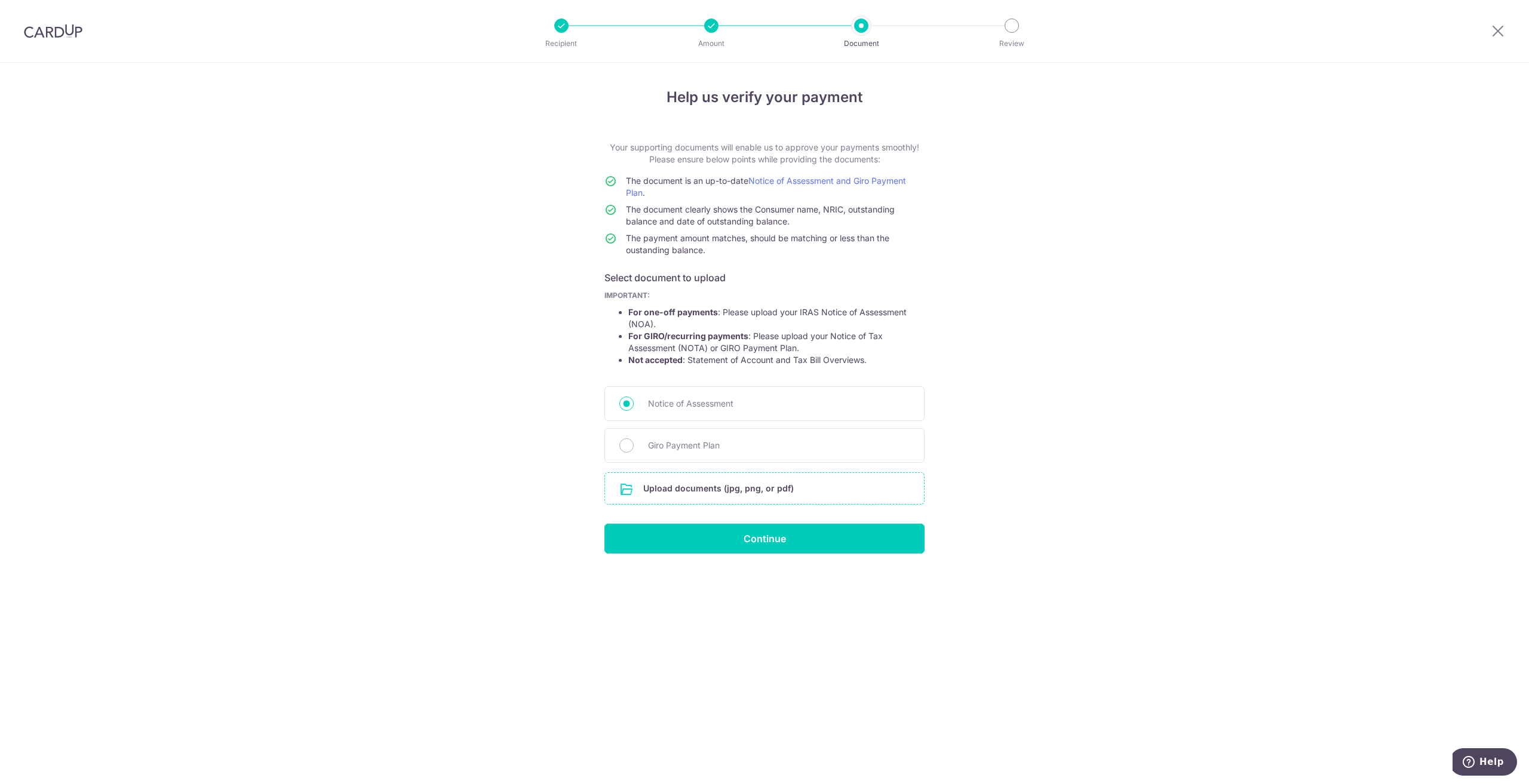
click at [671, 485] on input "file" at bounding box center [764, 488] width 319 height 31
click at [675, 488] on input "file" at bounding box center [764, 488] width 319 height 31
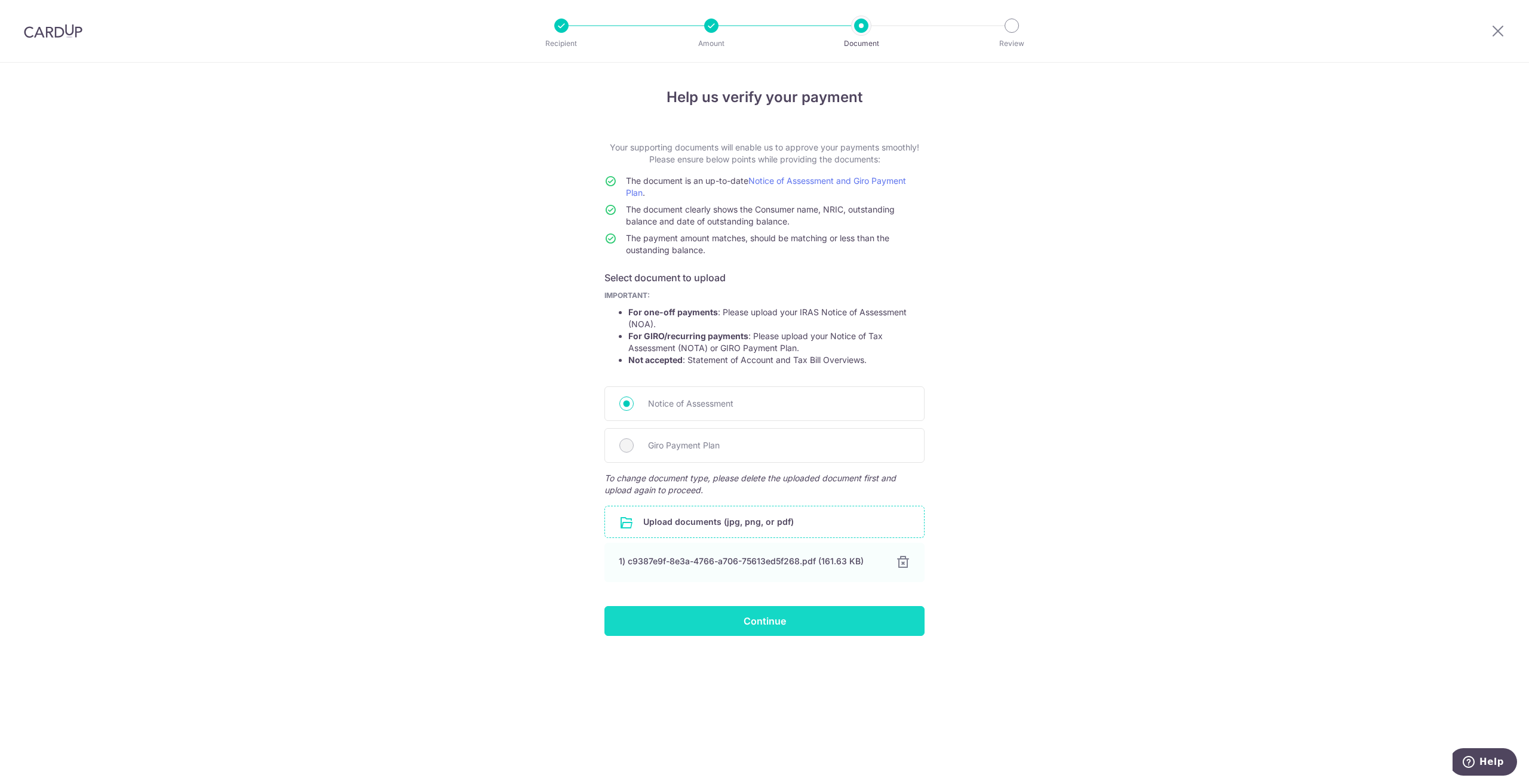
click at [760, 624] on input "Continue" at bounding box center [764, 621] width 320 height 30
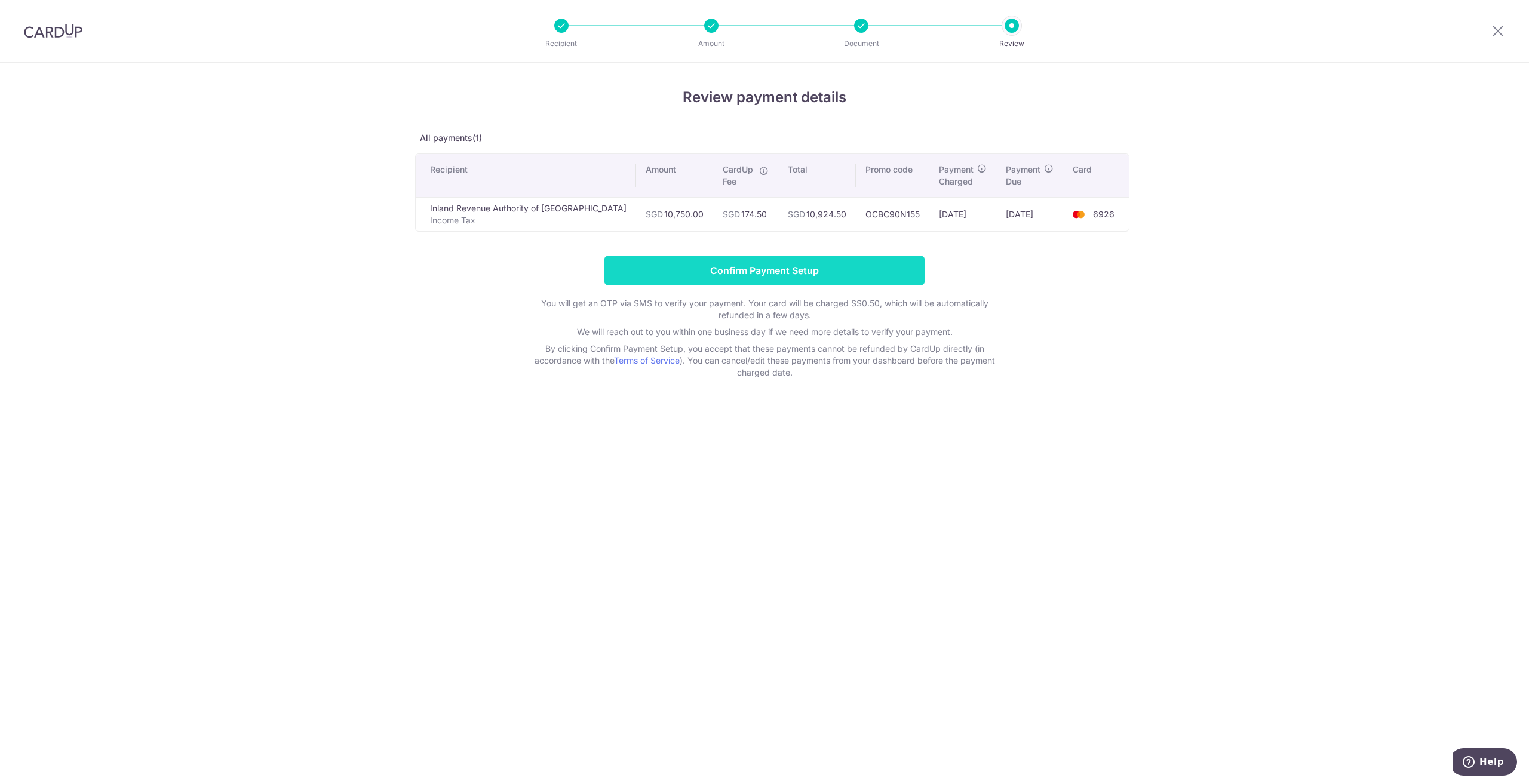
click at [740, 276] on input "Confirm Payment Setup" at bounding box center [764, 270] width 320 height 30
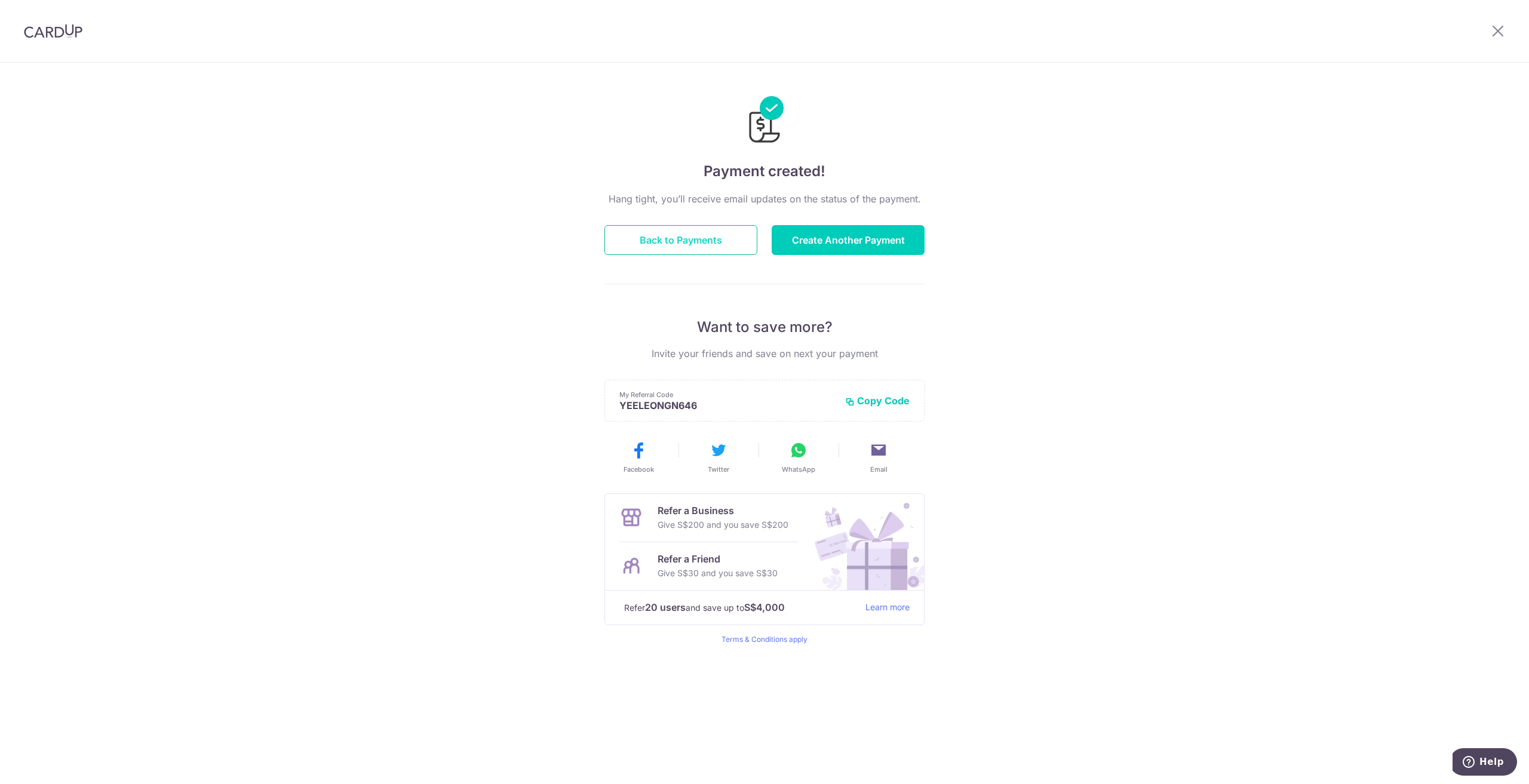
click at [680, 240] on button "Back to Payments" at bounding box center [681, 240] width 153 height 30
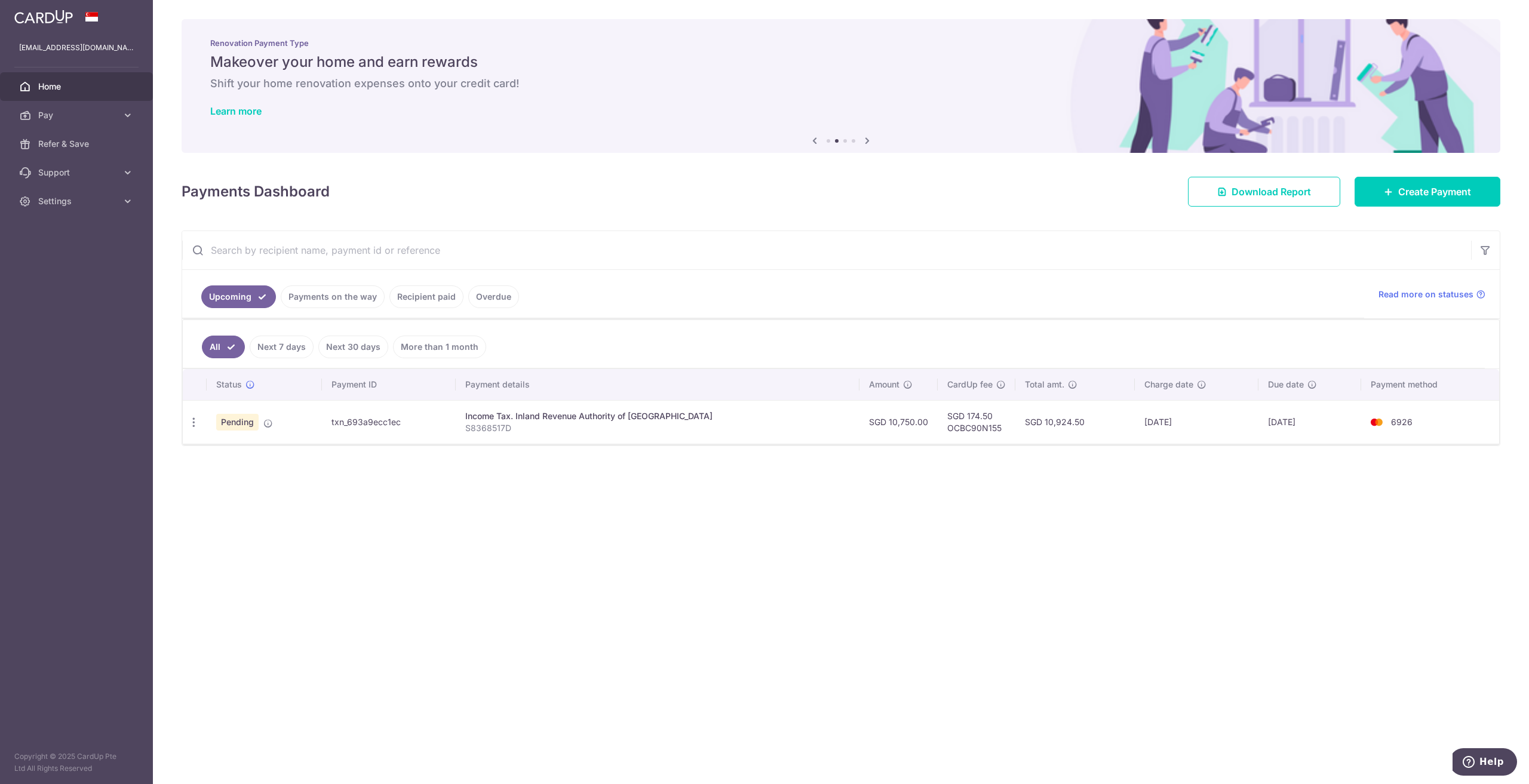
click at [73, 81] on span "Home" at bounding box center [77, 86] width 79 height 12
